Goal: Find contact information: Find contact information

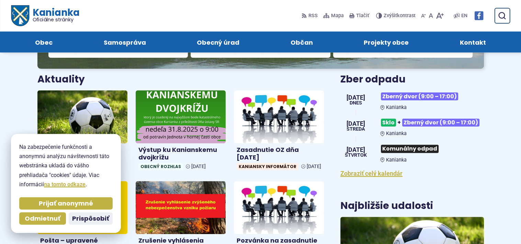
scroll to position [214, 0]
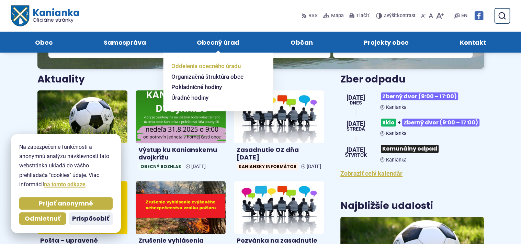
click at [206, 71] on span "Oddelenia obecného úradu" at bounding box center [205, 66] width 69 height 11
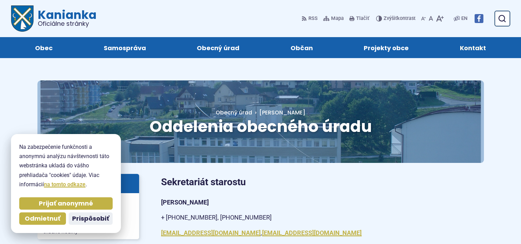
click at [476, 57] on span "Kontakt" at bounding box center [473, 47] width 26 height 21
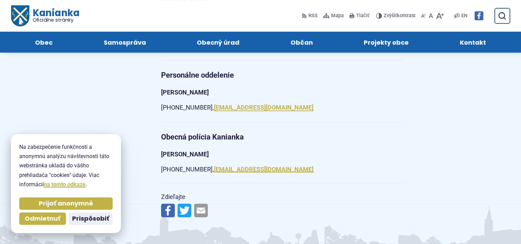
scroll to position [1072, 0]
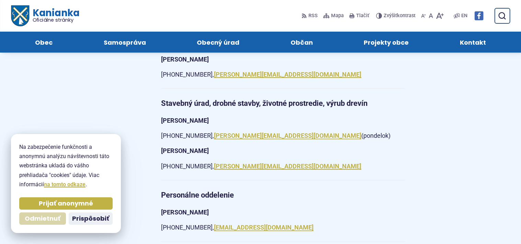
click at [49, 215] on span "Odmietnuť" at bounding box center [43, 219] width 36 height 8
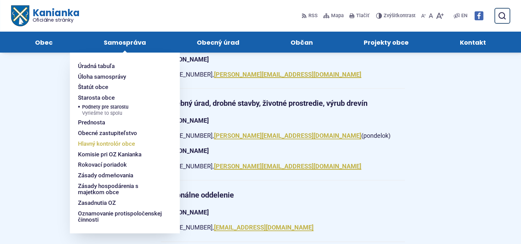
click at [105, 149] on span "Hlavný kontrolór obce" at bounding box center [106, 143] width 57 height 11
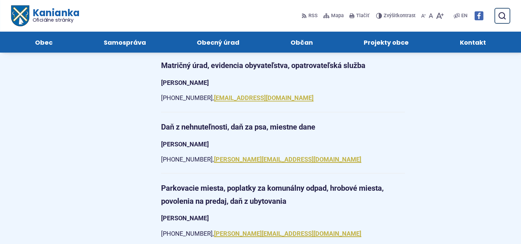
scroll to position [643, 0]
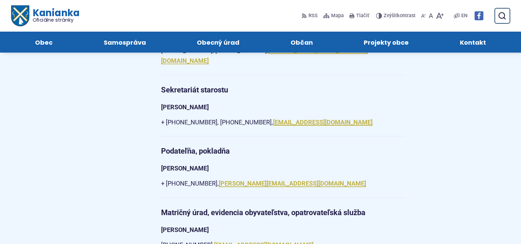
drag, startPoint x: 161, startPoint y: 82, endPoint x: 221, endPoint y: 124, distance: 73.1
click at [221, 124] on article "Kontakt Obec Kanianka SNP 583/1 97217 Kanianka IČO: 00518239 DIČ: 2021160361 +4…" at bounding box center [322, 150] width 345 height 1238
copy article "Pracovníci obecného úradu Prednosta obecného úradu Ing. Martin Badák"
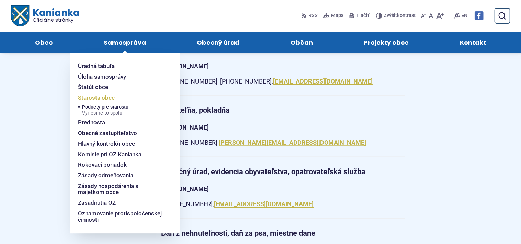
scroll to position [714, 0]
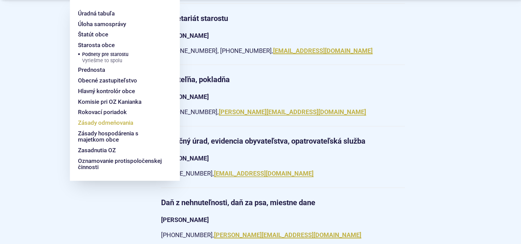
click at [107, 128] on span "Zásady odmeňovania" at bounding box center [105, 122] width 55 height 11
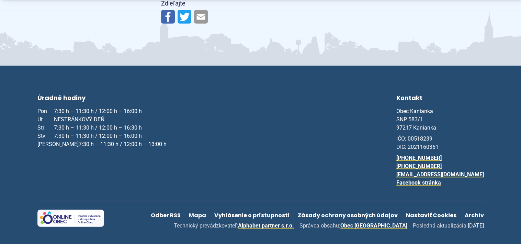
scroll to position [2215, 0]
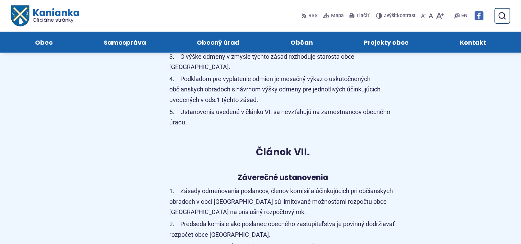
scroll to position [0, 0]
